Goal: Information Seeking & Learning: Learn about a topic

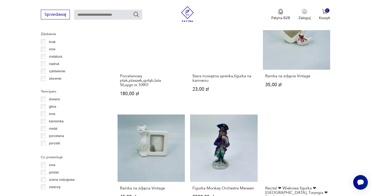
scroll to position [531, 0]
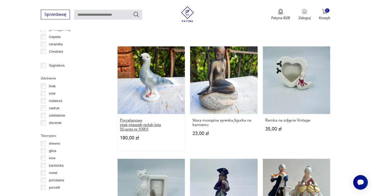
click at [139, 120] on h3 "Porcelanowy ptak,ptaszek,gołąb,lata 50,sygn.nr.10901" at bounding box center [151, 124] width 63 height 13
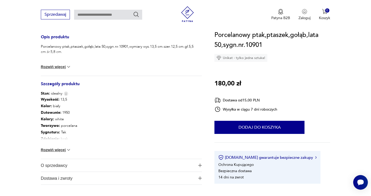
scroll to position [262, 0]
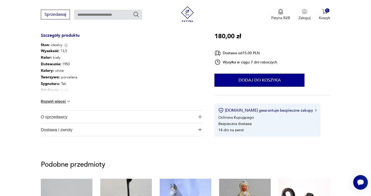
click at [55, 100] on button "Rozwiń więcej" at bounding box center [56, 101] width 30 height 5
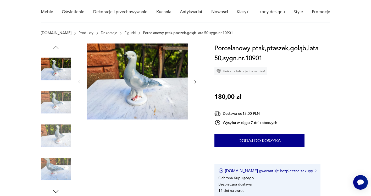
scroll to position [78, 0]
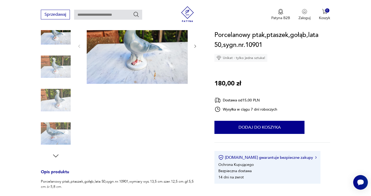
click at [56, 152] on icon "button" at bounding box center [56, 156] width 8 height 8
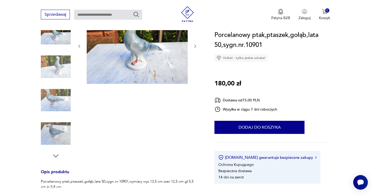
click at [56, 153] on icon "button" at bounding box center [56, 156] width 8 height 8
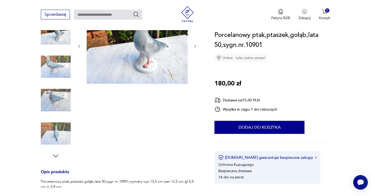
click at [56, 153] on icon "button" at bounding box center [56, 156] width 8 height 8
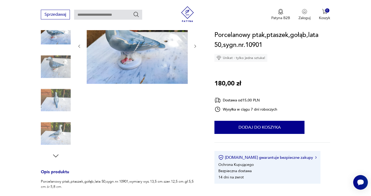
click at [56, 153] on icon "button" at bounding box center [56, 156] width 8 height 8
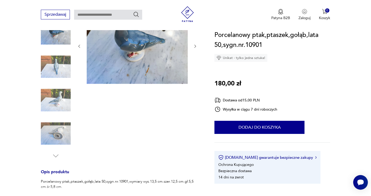
click at [58, 131] on img at bounding box center [56, 133] width 30 height 30
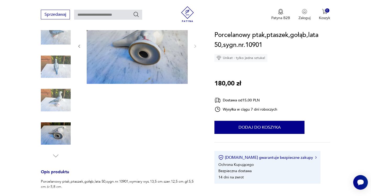
click at [56, 98] on img at bounding box center [56, 100] width 30 height 30
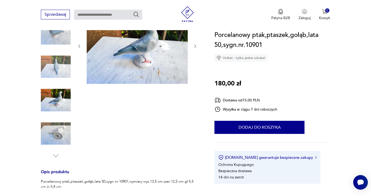
click at [60, 70] on img at bounding box center [56, 67] width 30 height 30
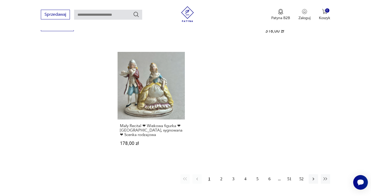
scroll to position [789, 0]
